Goal: Task Accomplishment & Management: Manage account settings

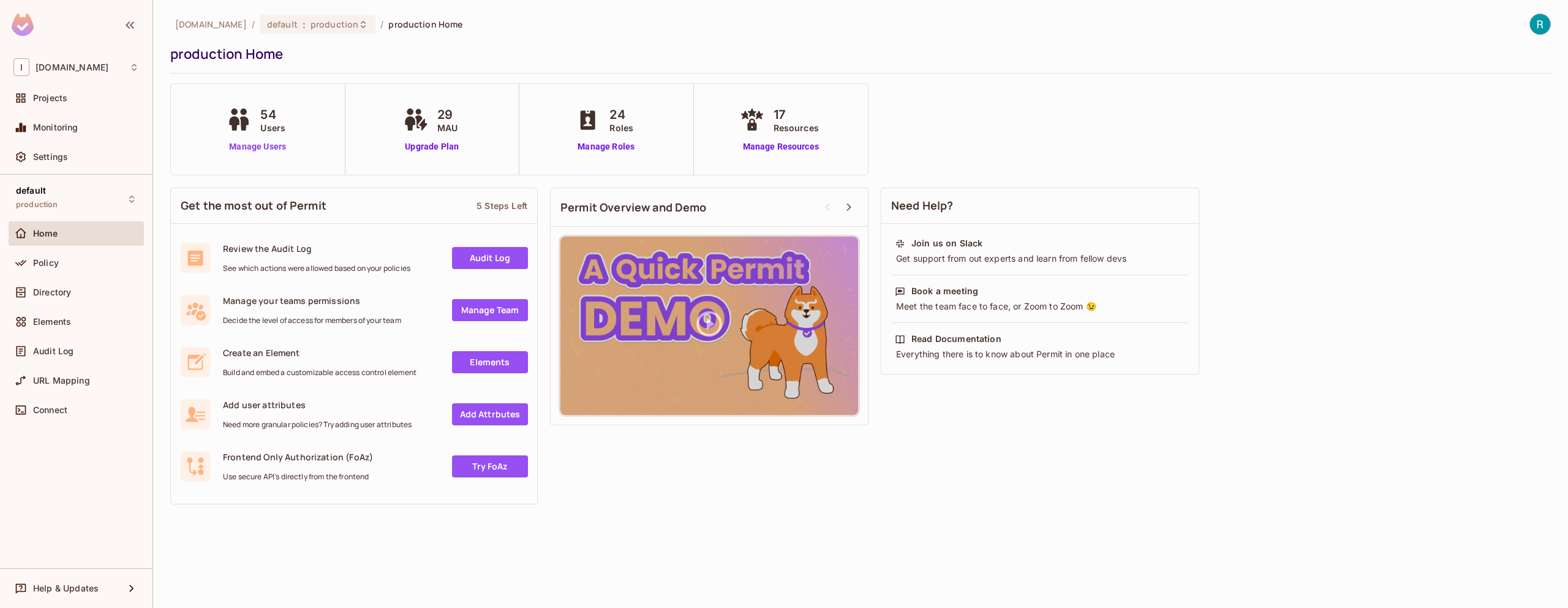
click at [257, 147] on link "Manage Users" at bounding box center [257, 147] width 68 height 13
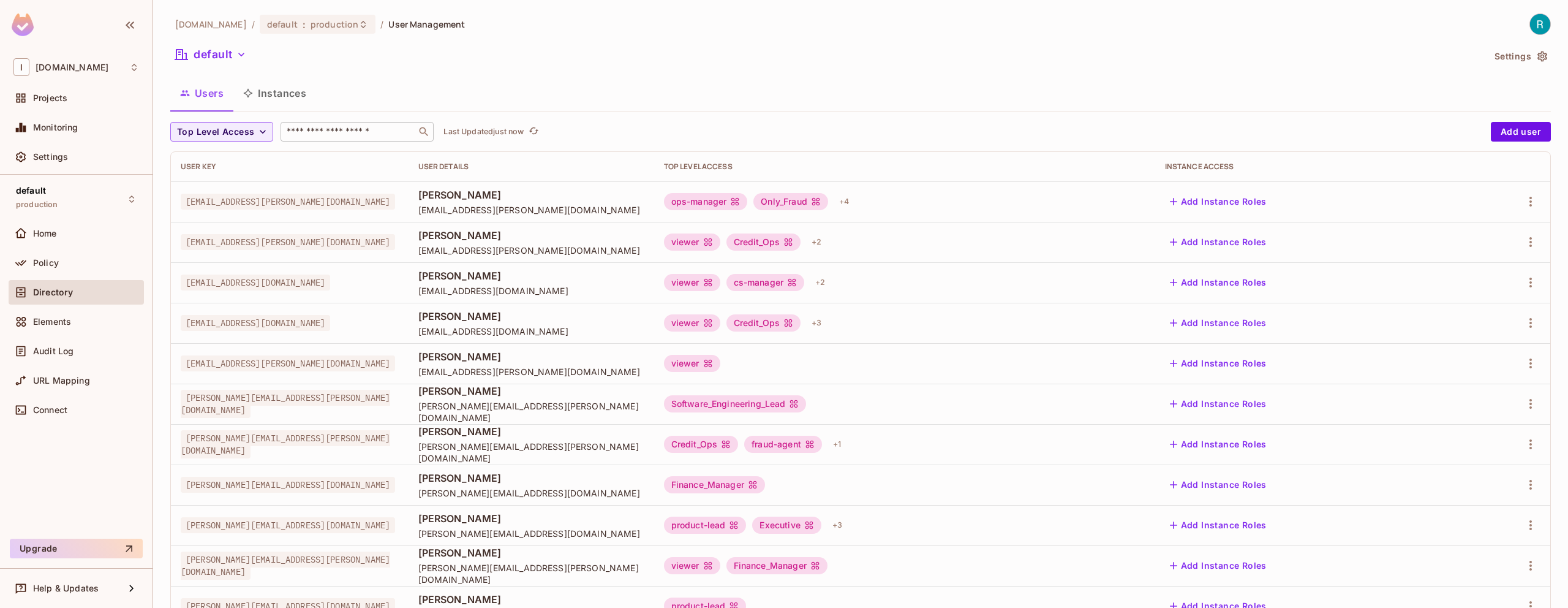
click at [389, 134] on input "text" at bounding box center [348, 131] width 129 height 12
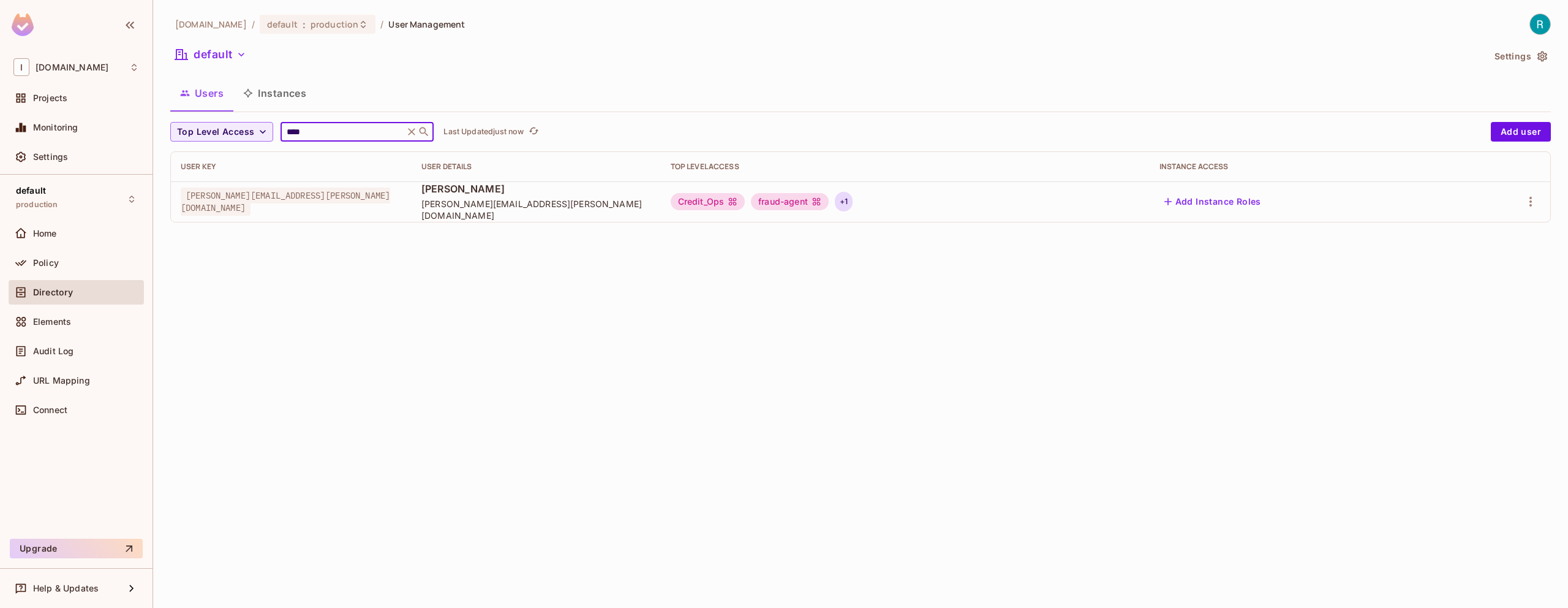
type input "****"
click at [853, 205] on div "+ 1" at bounding box center [844, 201] width 18 height 20
click at [978, 282] on div at bounding box center [784, 304] width 1568 height 608
click at [853, 201] on div "+ 1" at bounding box center [844, 201] width 18 height 20
click at [919, 234] on div at bounding box center [784, 304] width 1568 height 608
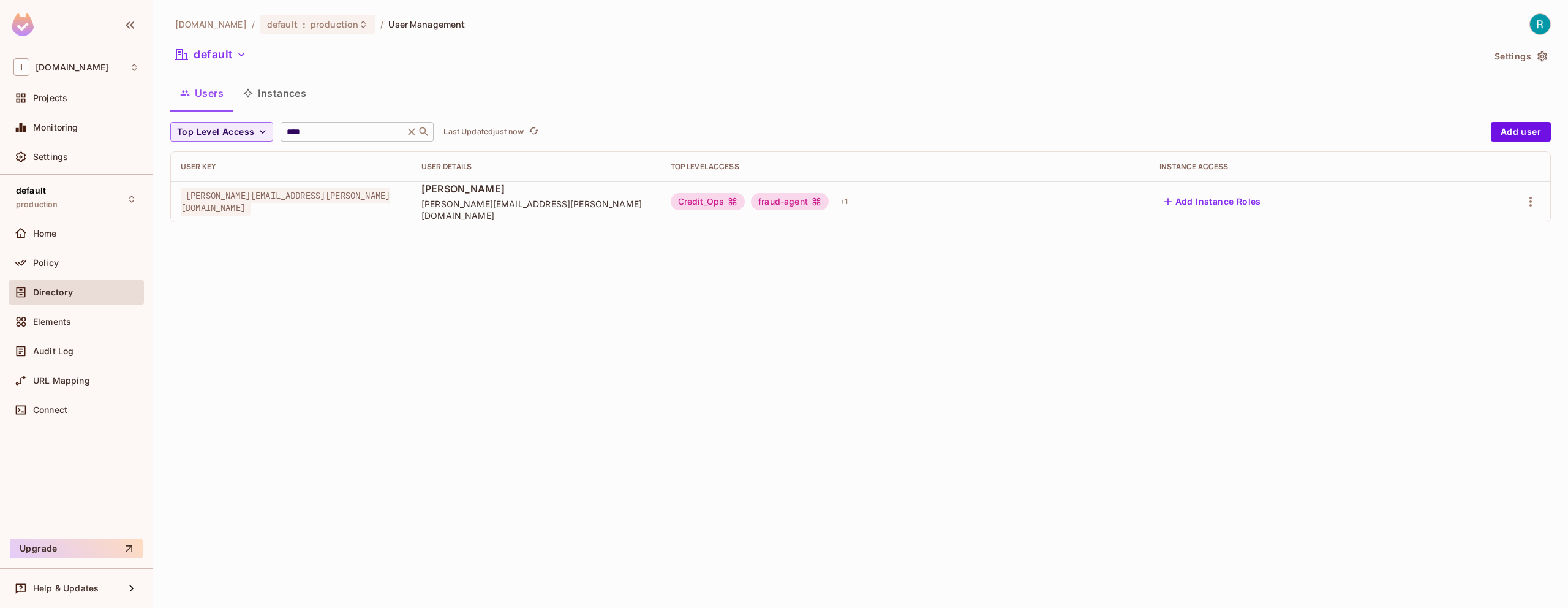
click at [334, 131] on input "****" at bounding box center [342, 131] width 117 height 12
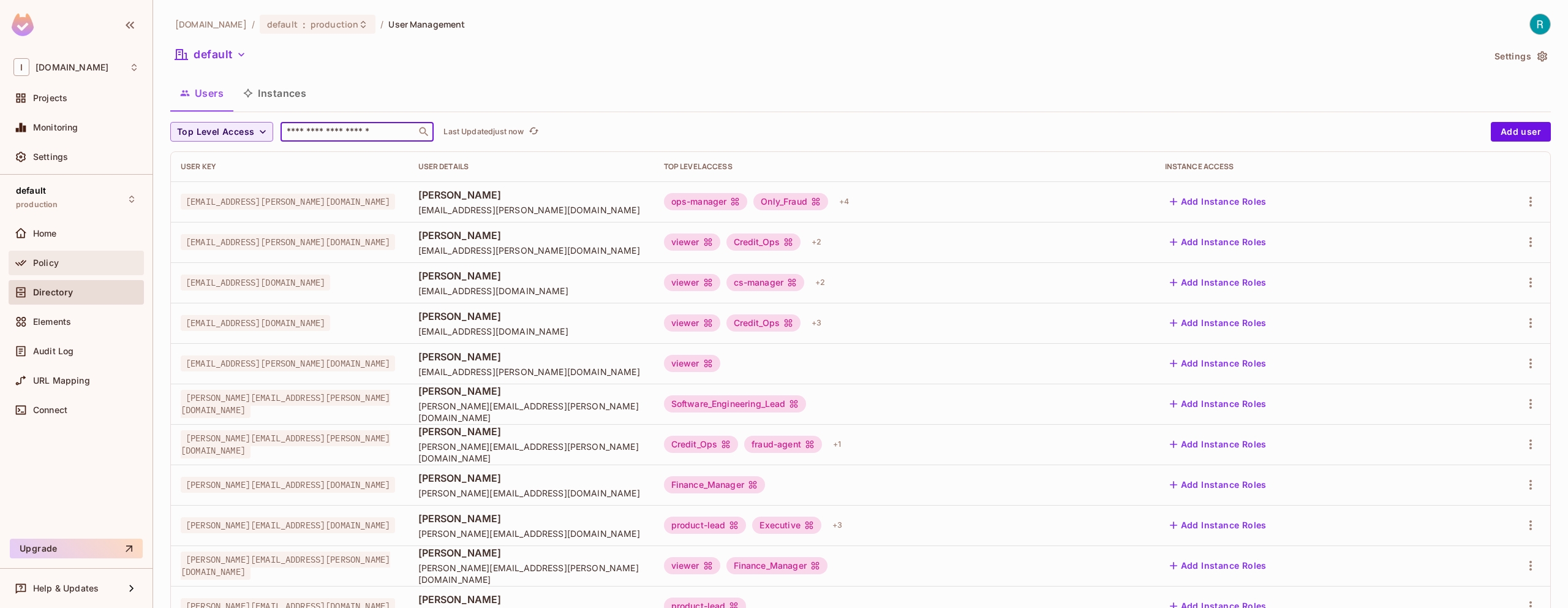
click at [46, 261] on span "Policy" at bounding box center [46, 263] width 25 height 10
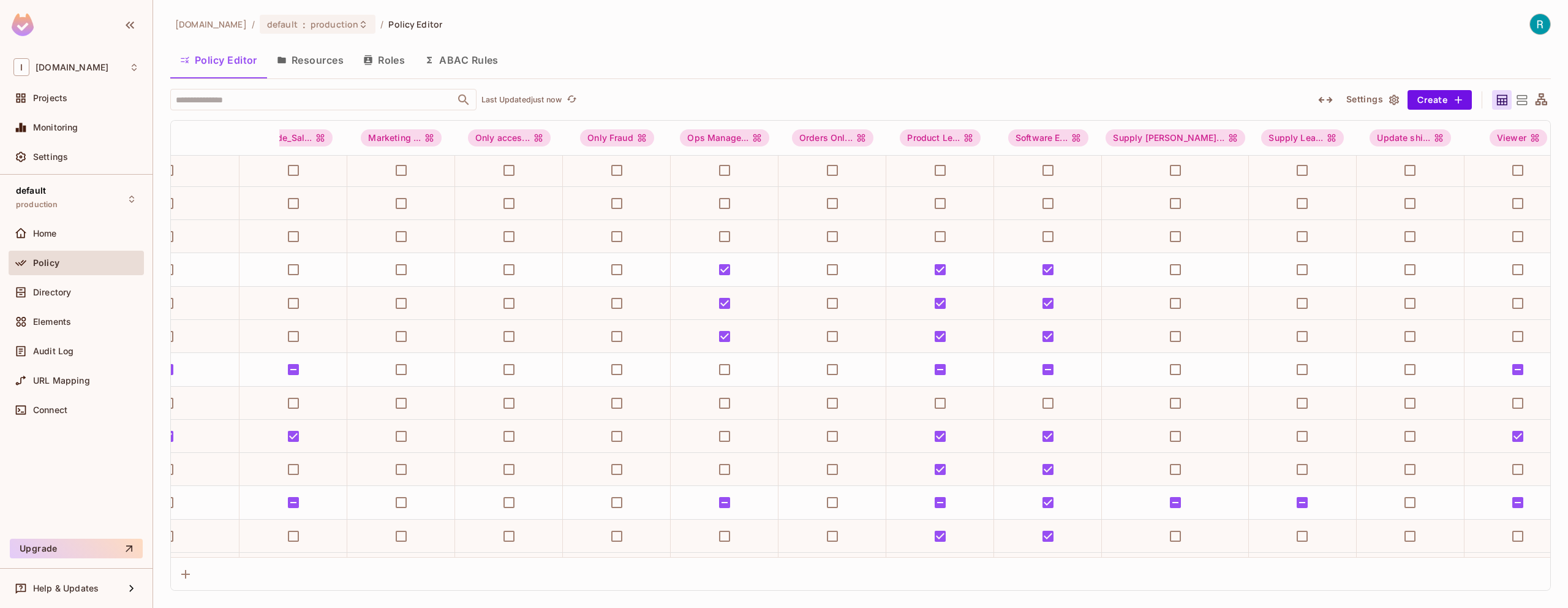
scroll to position [567, 1463]
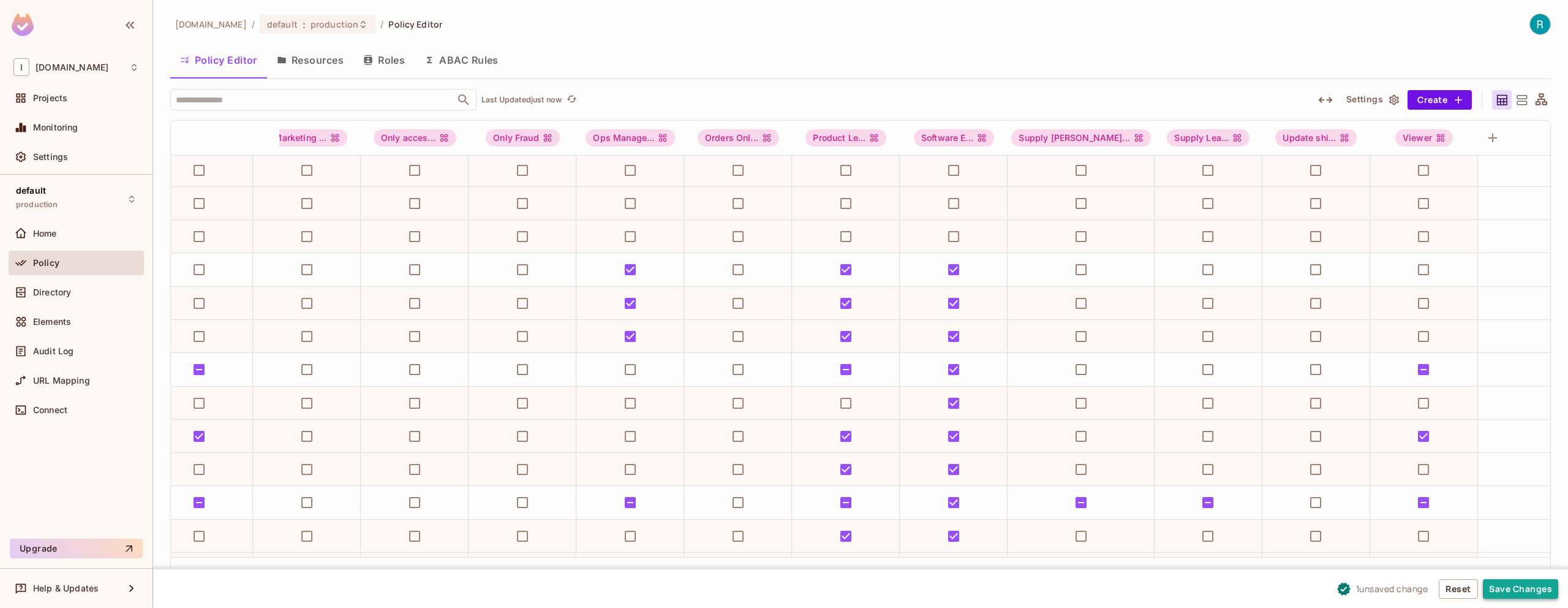
click at [1532, 587] on button "Save Changes" at bounding box center [1521, 589] width 75 height 20
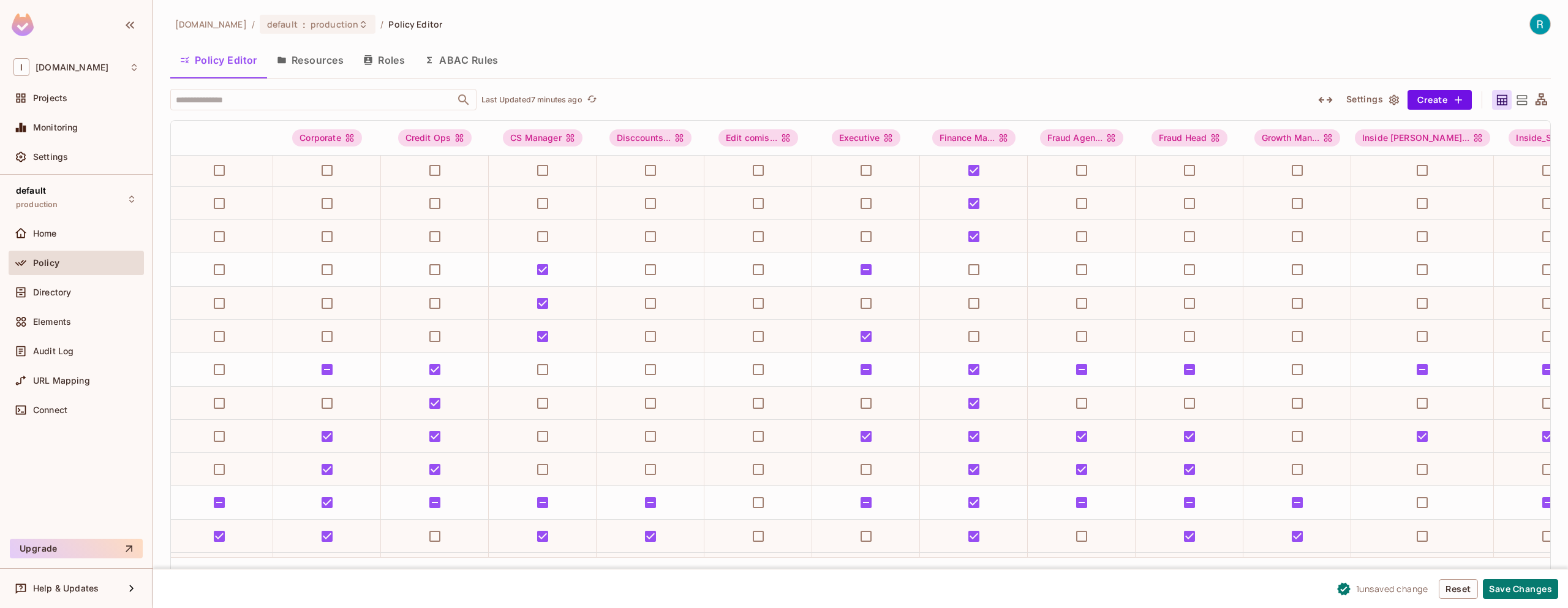
scroll to position [567, 0]
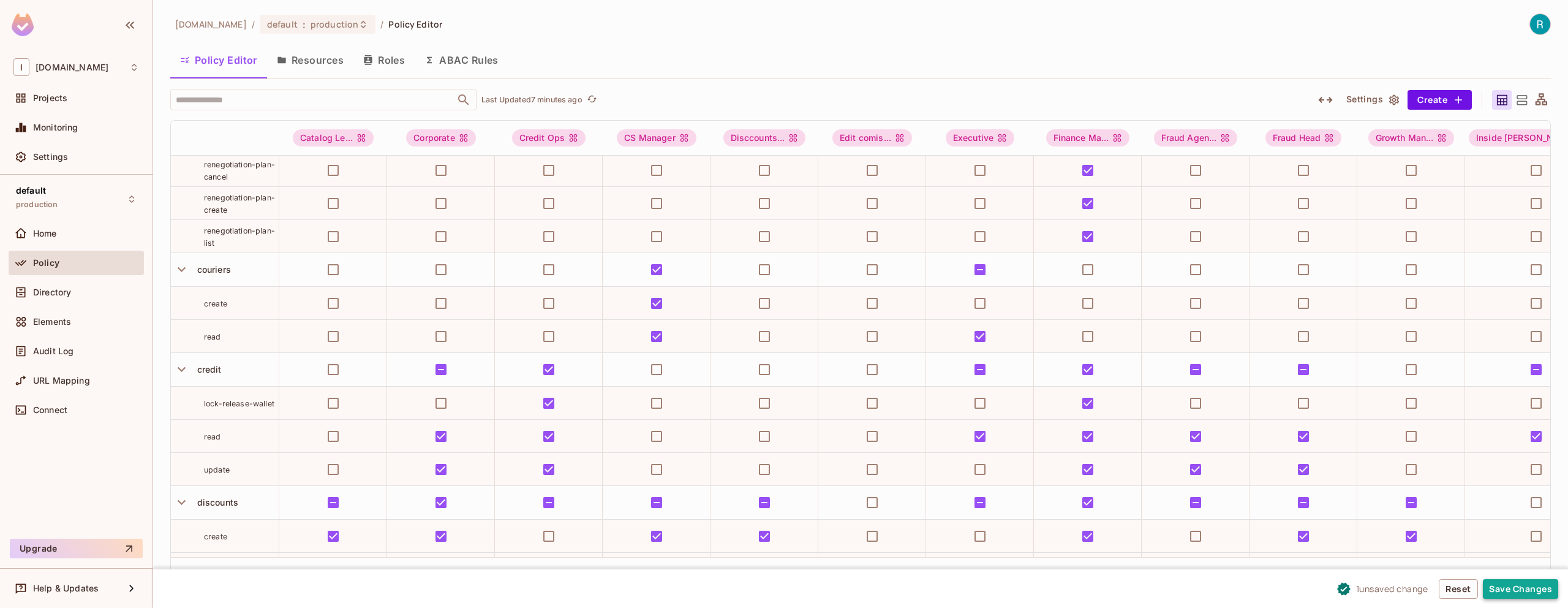
click at [1522, 585] on button "Save Changes" at bounding box center [1521, 589] width 75 height 20
